Goal: Information Seeking & Learning: Learn about a topic

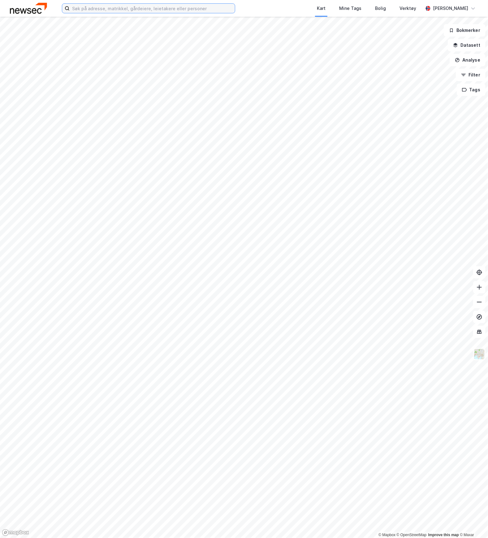
click at [90, 7] on input at bounding box center [152, 8] width 165 height 9
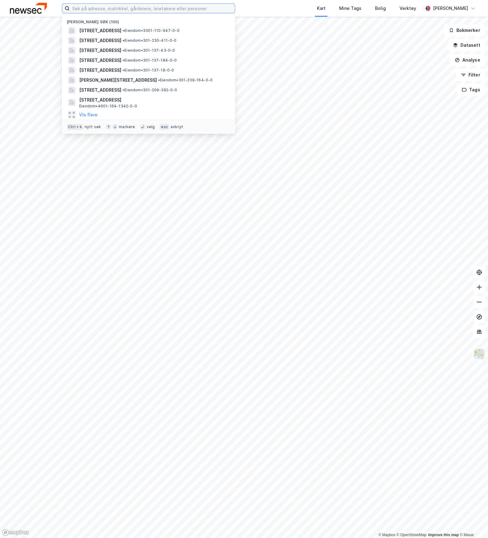
paste input "[STREET_ADDRESS]"
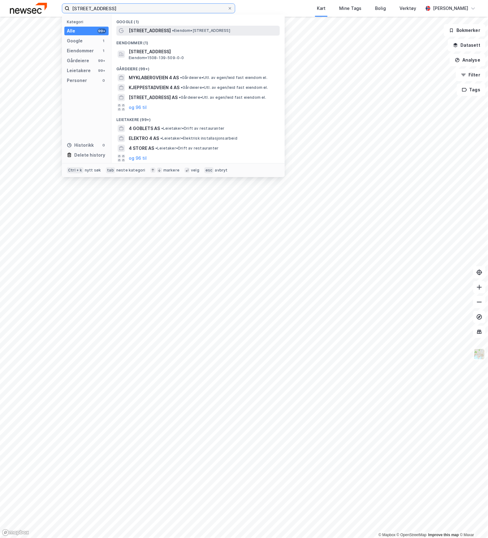
type input "[STREET_ADDRESS]"
click at [136, 30] on span "[STREET_ADDRESS]" at bounding box center [150, 30] width 42 height 7
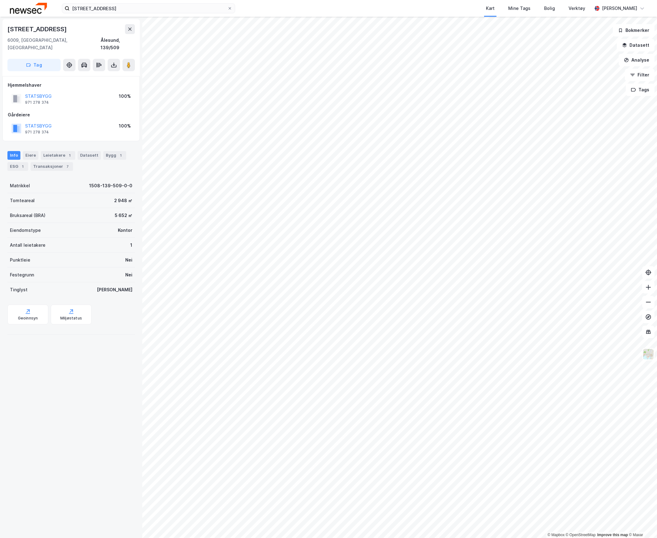
click at [114, 197] on div "2 948 ㎡" at bounding box center [123, 200] width 18 height 7
click at [37, 130] on div "971 278 374" at bounding box center [37, 132] width 24 height 5
click at [488, 46] on button "Datasett" at bounding box center [636, 45] width 38 height 12
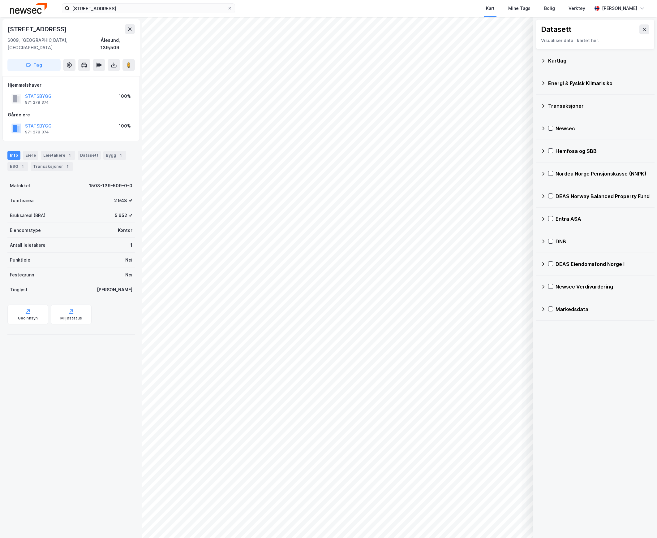
click at [488, 62] on div "Kartlag" at bounding box center [598, 60] width 101 height 7
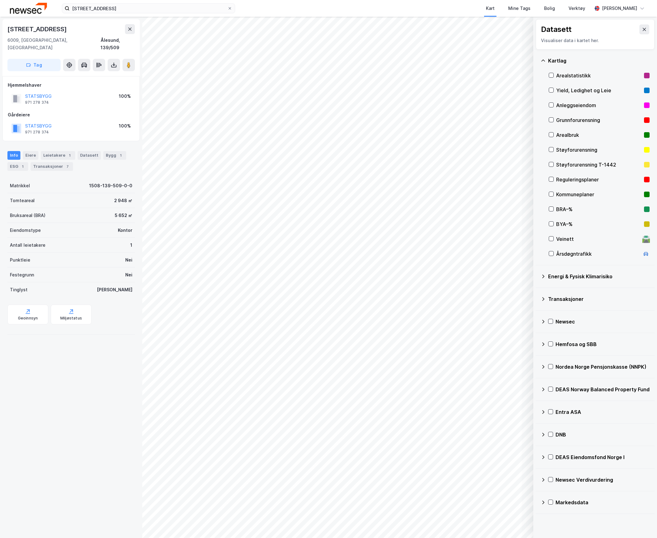
click at [488, 62] on div "Kartlag" at bounding box center [598, 60] width 101 height 7
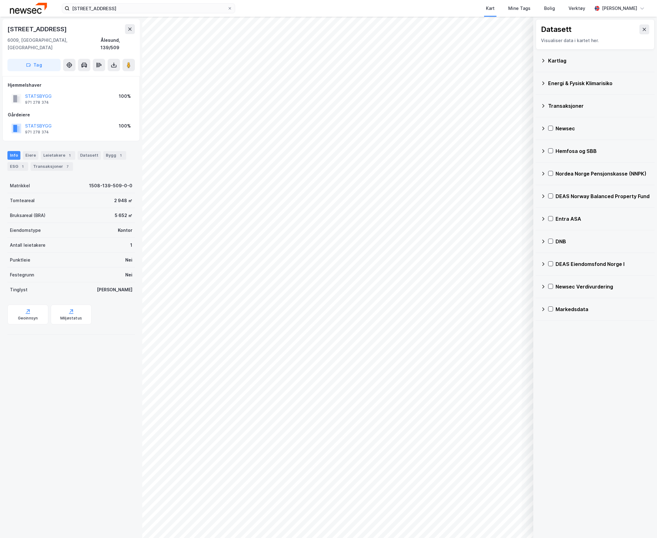
click at [488, 289] on div "Newsec Verdivurdering" at bounding box center [603, 286] width 94 height 7
click at [488, 303] on icon at bounding box center [551, 301] width 4 height 4
